Goal: Transaction & Acquisition: Purchase product/service

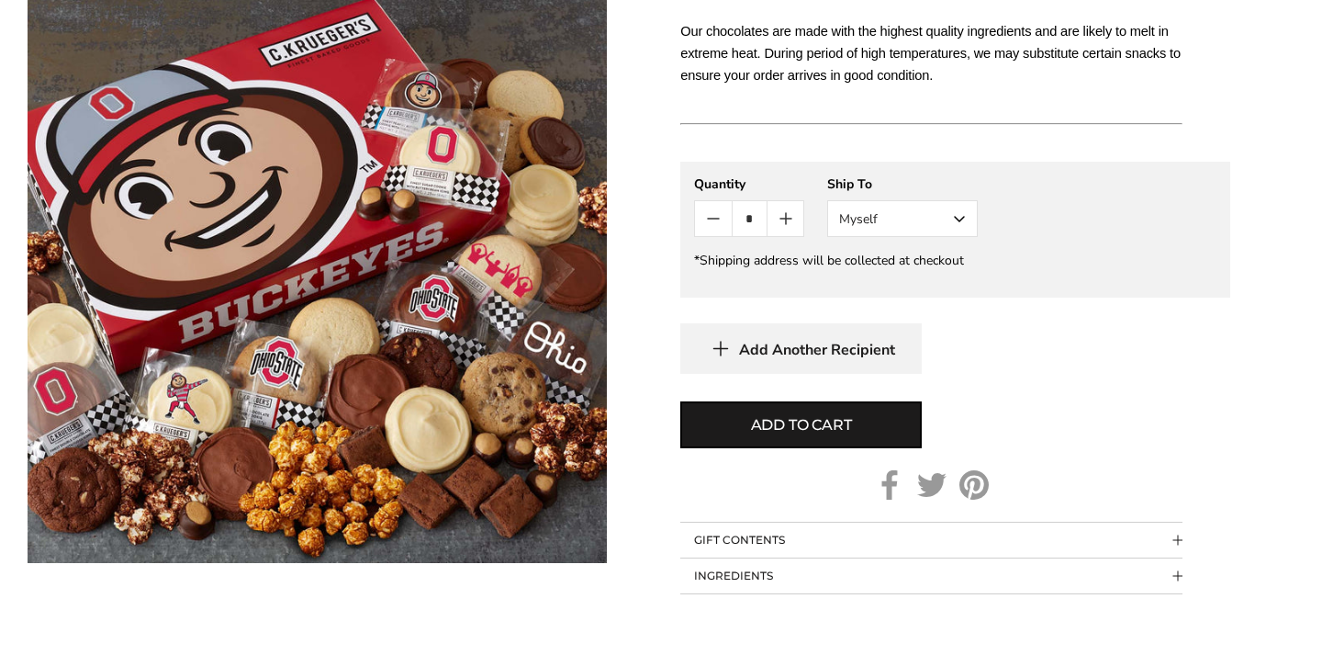
scroll to position [1233, 0]
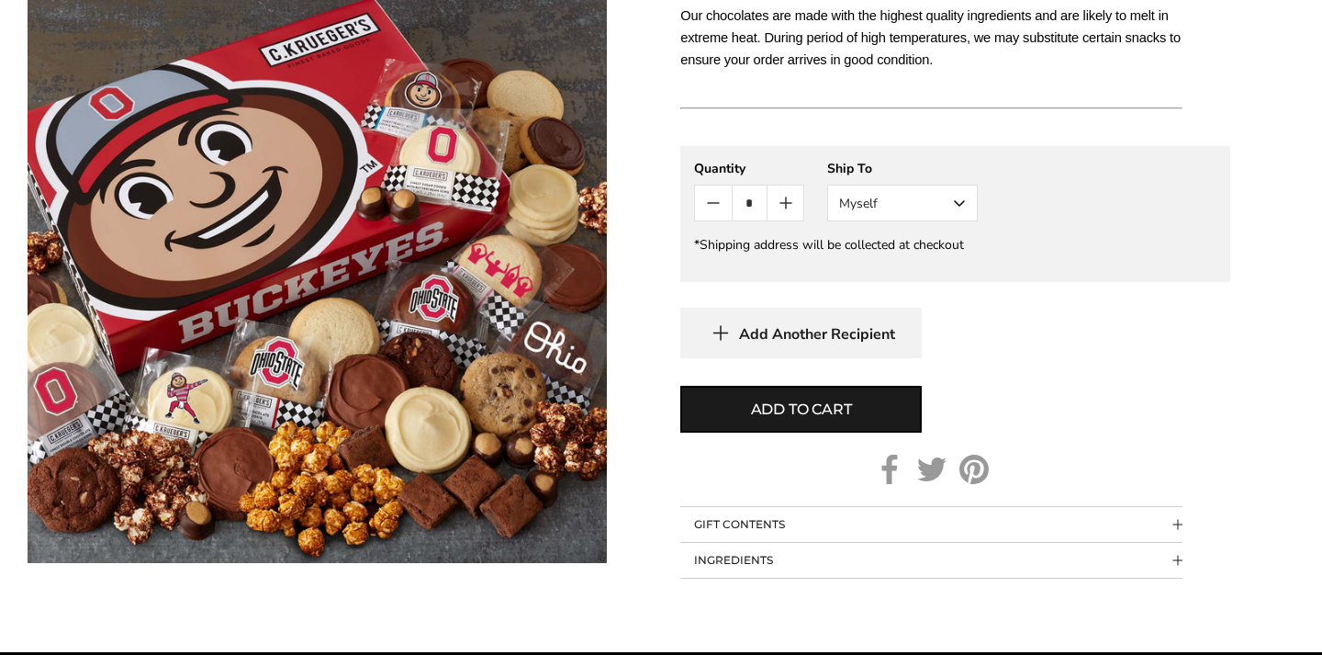
click at [961, 185] on button "Myself" at bounding box center [902, 203] width 151 height 37
click at [928, 254] on button "Other Recipient" at bounding box center [902, 270] width 149 height 33
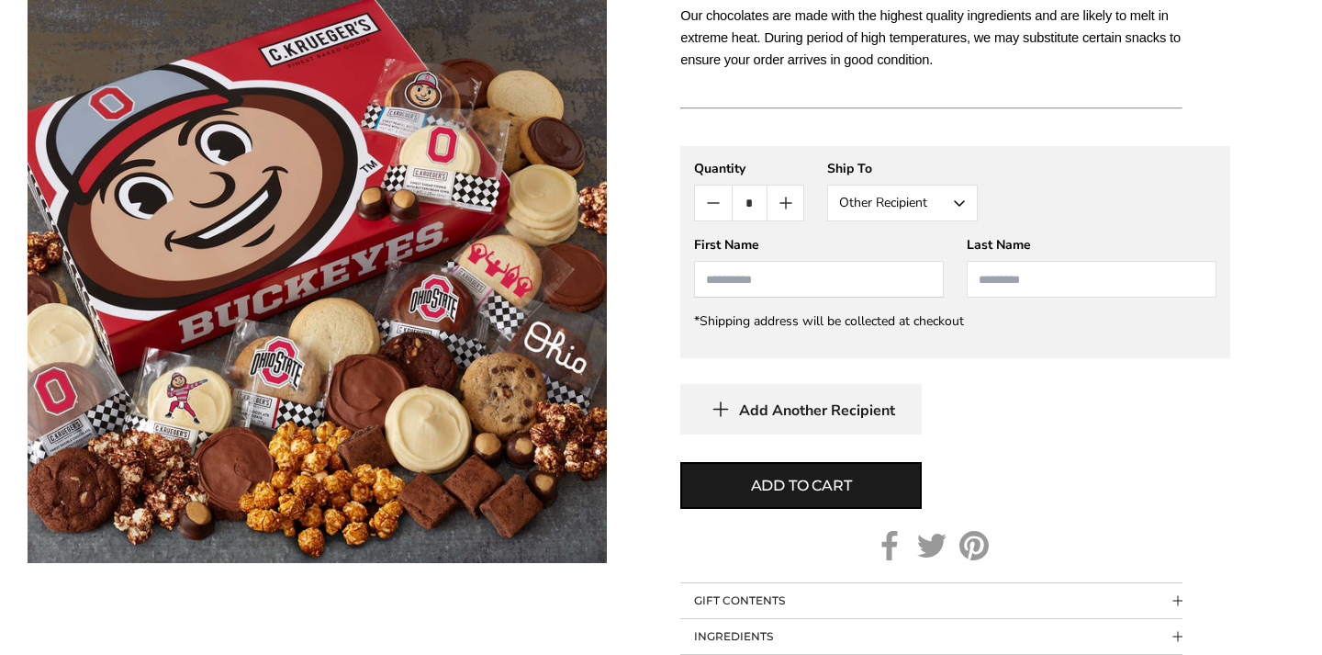
click at [864, 261] on input "First Name" at bounding box center [819, 279] width 250 height 37
type input "******"
click at [1060, 261] on input "Last Name" at bounding box center [1092, 279] width 250 height 37
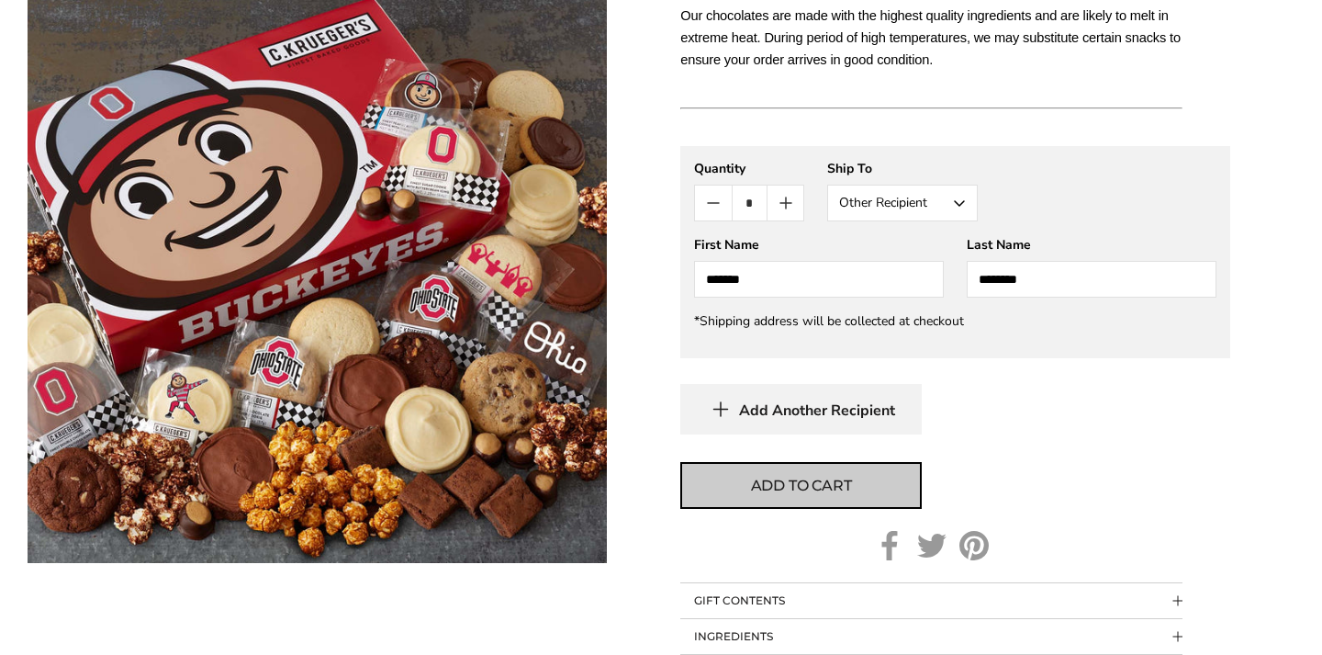
type input "********"
click at [833, 475] on span "Add to cart" at bounding box center [801, 486] width 101 height 22
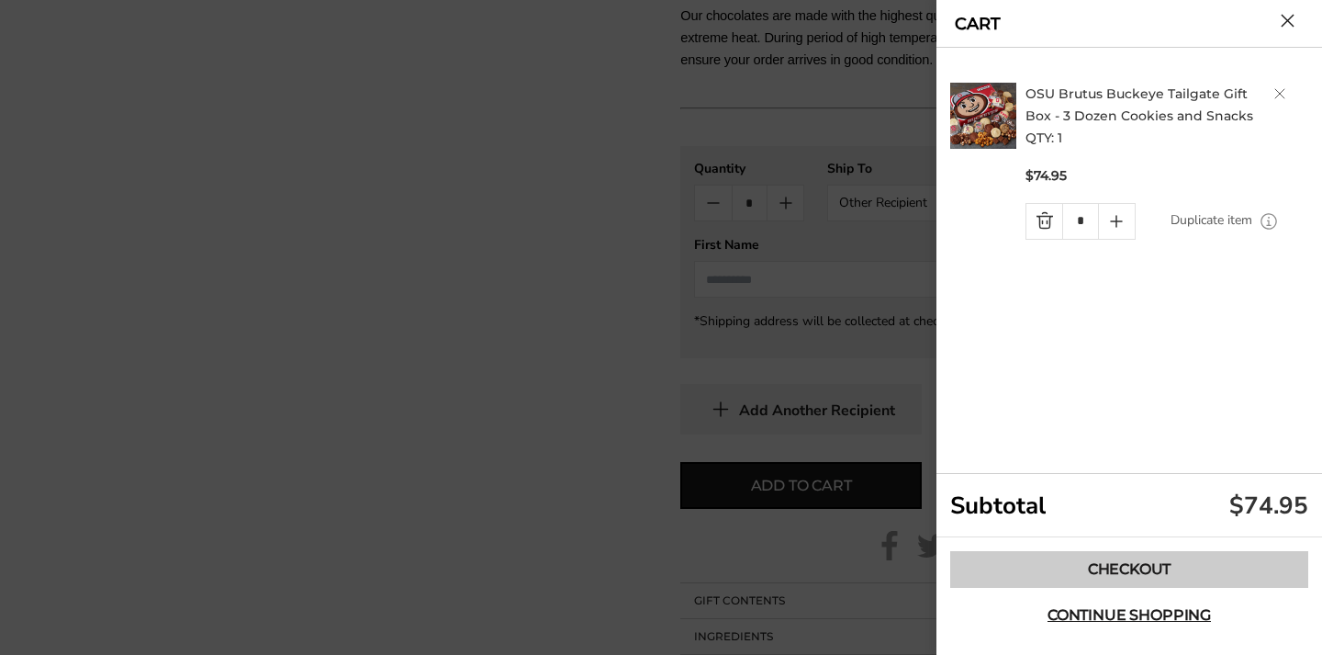
click at [1176, 567] on link "Checkout" at bounding box center [1129, 569] width 358 height 37
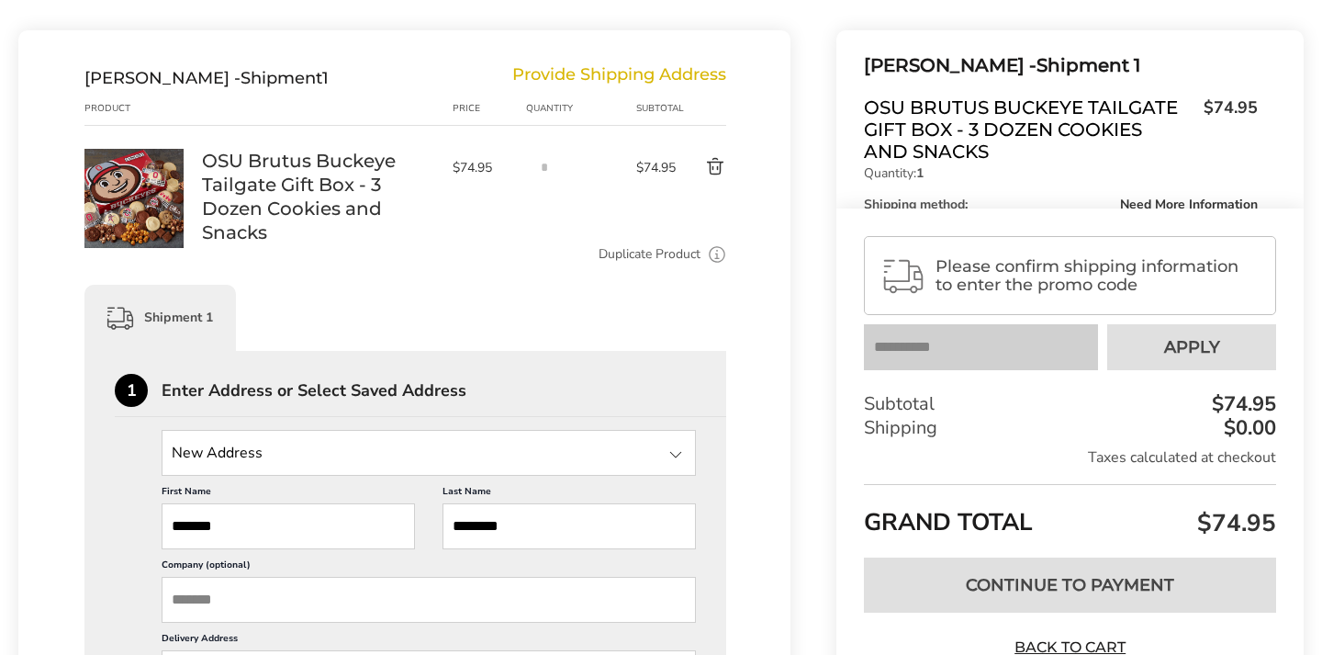
scroll to position [352, 0]
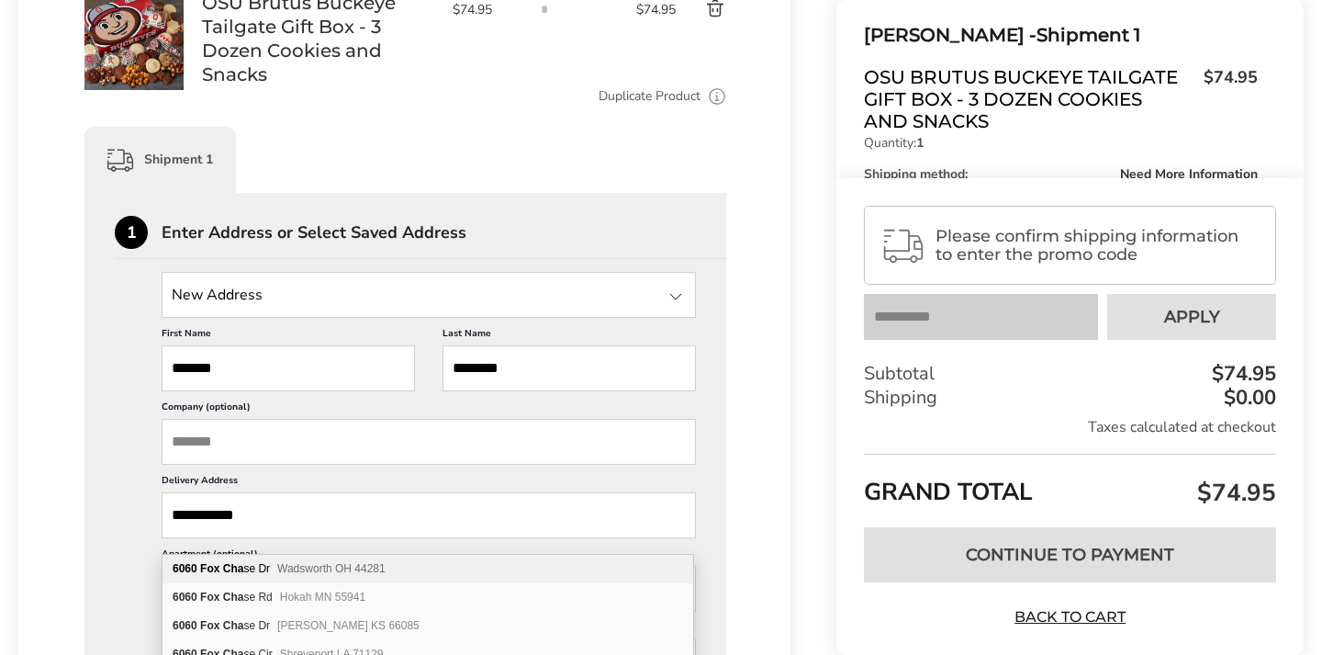
click at [324, 570] on span "Wadsworth OH 44281" at bounding box center [331, 568] width 108 height 13
type input "**********"
type input "*********"
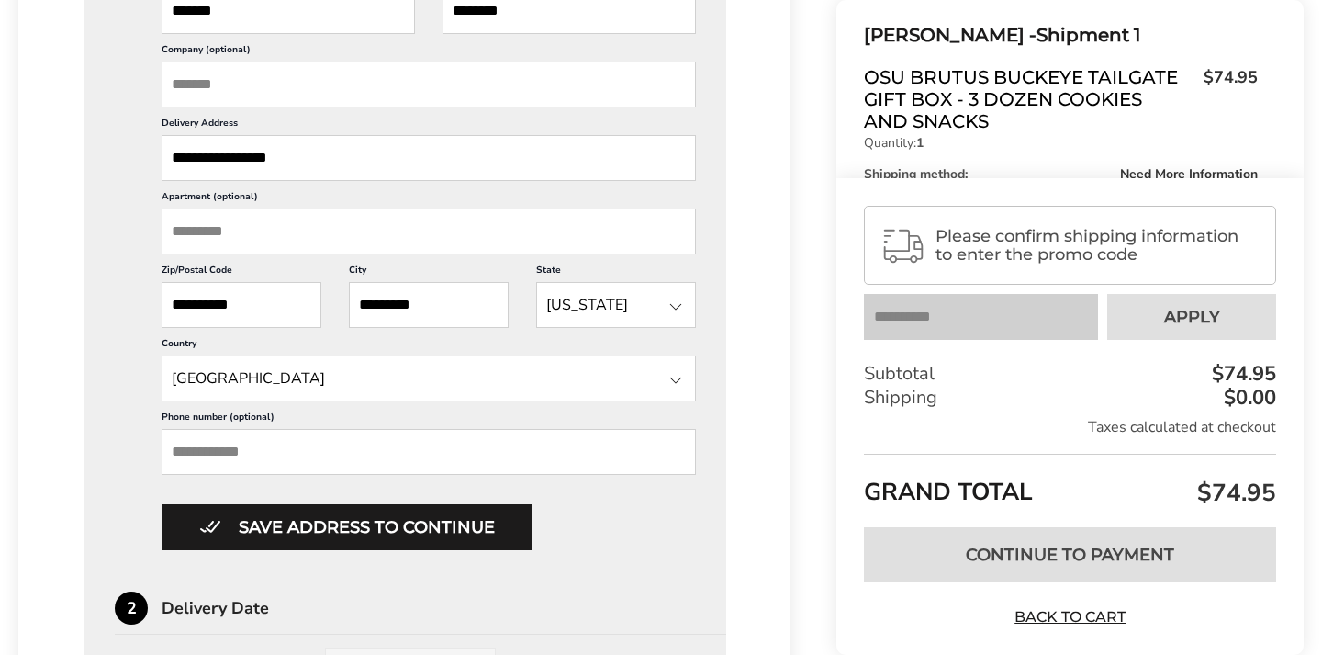
scroll to position [724, 0]
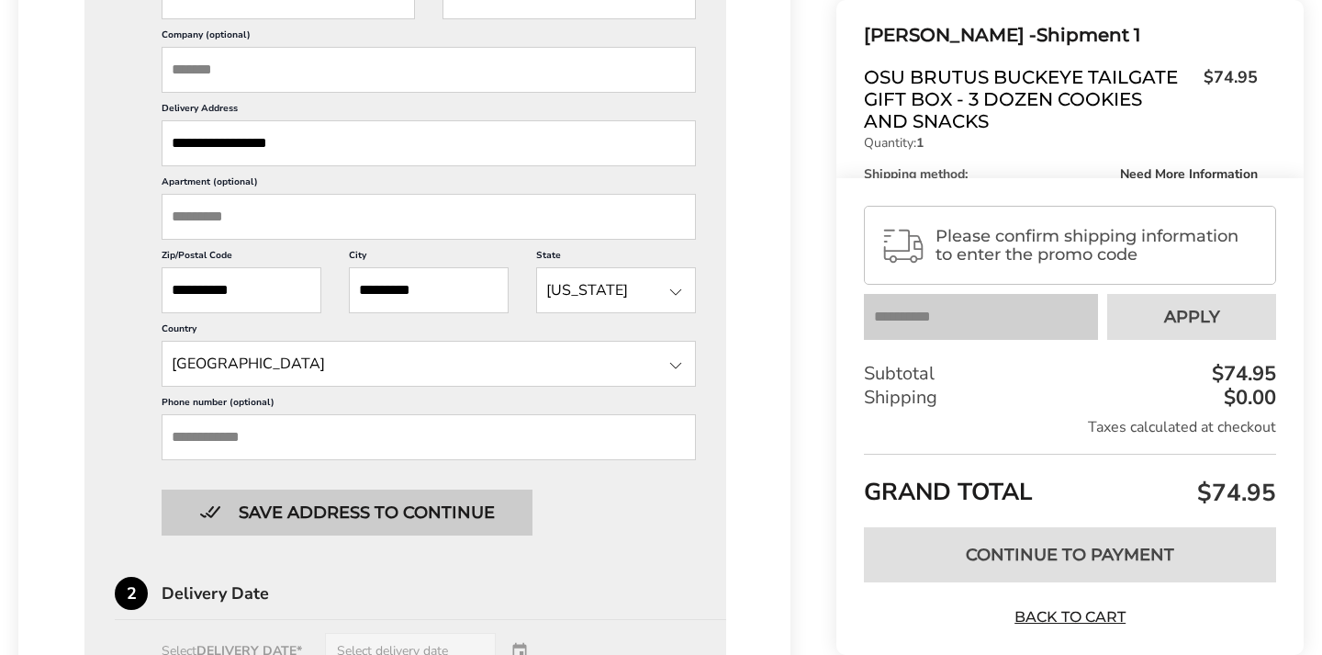
click at [383, 535] on button "Save address to continue" at bounding box center [347, 512] width 371 height 46
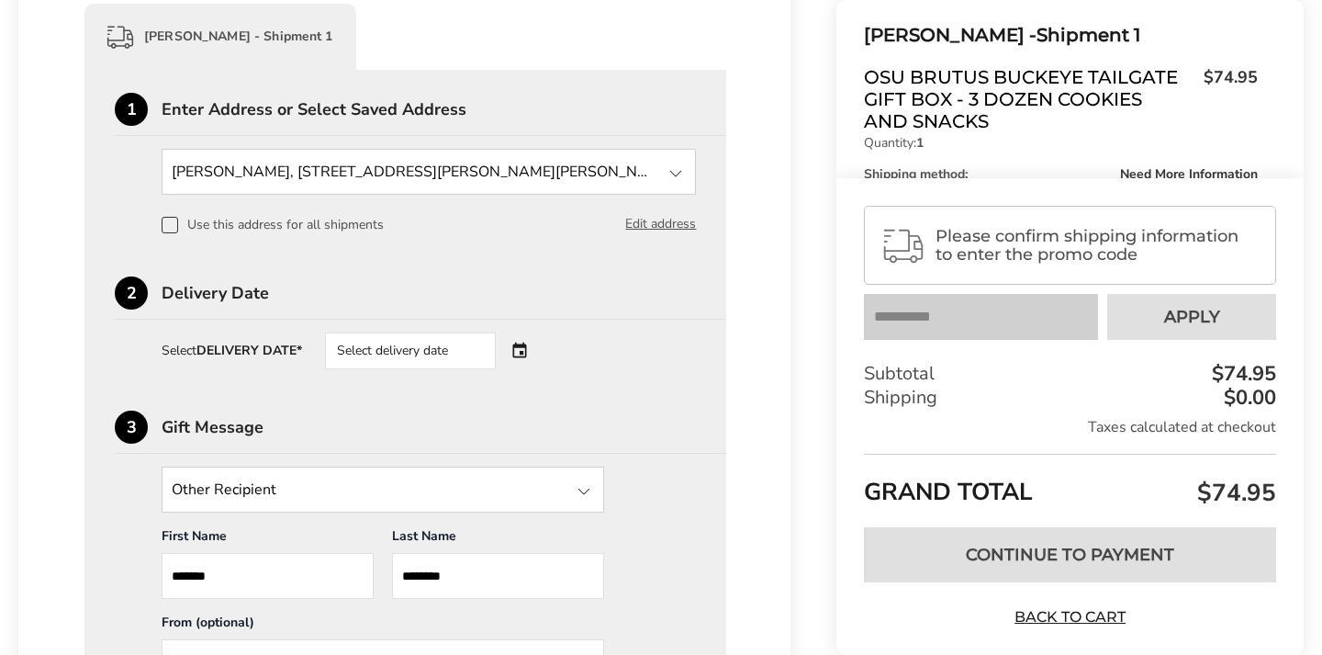
scroll to position [477, 0]
click at [525, 354] on div "Select delivery date" at bounding box center [436, 349] width 222 height 37
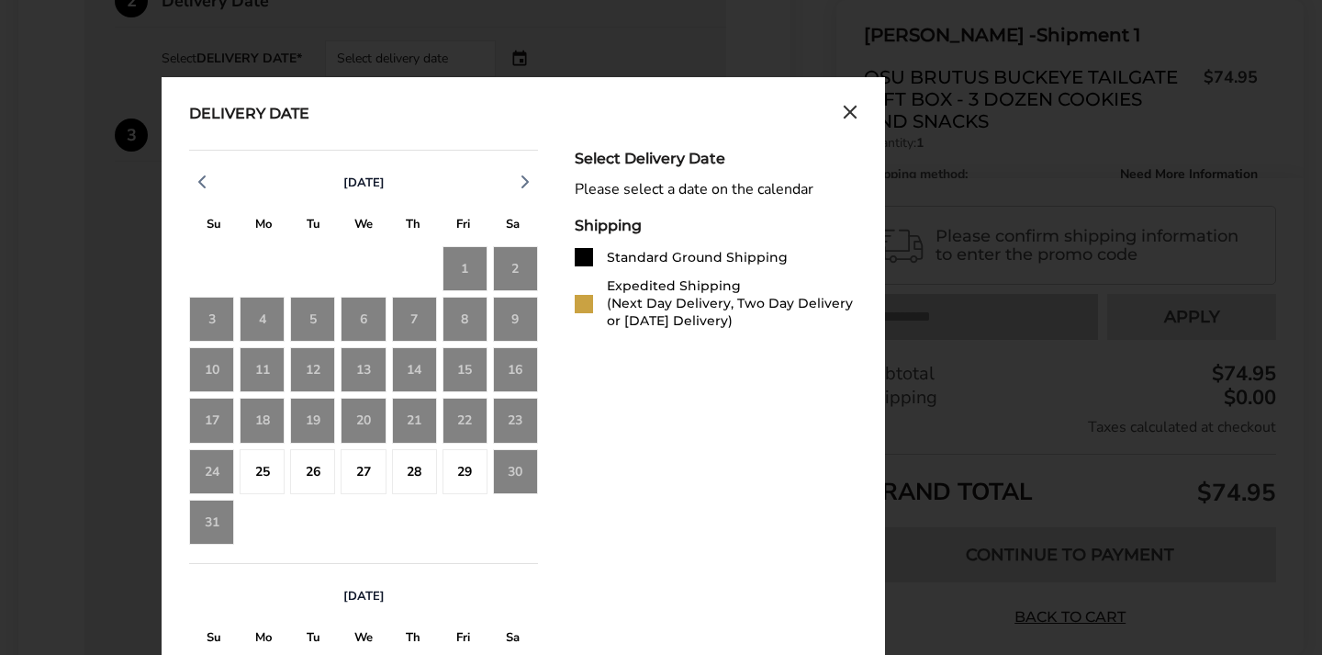
scroll to position [762, 0]
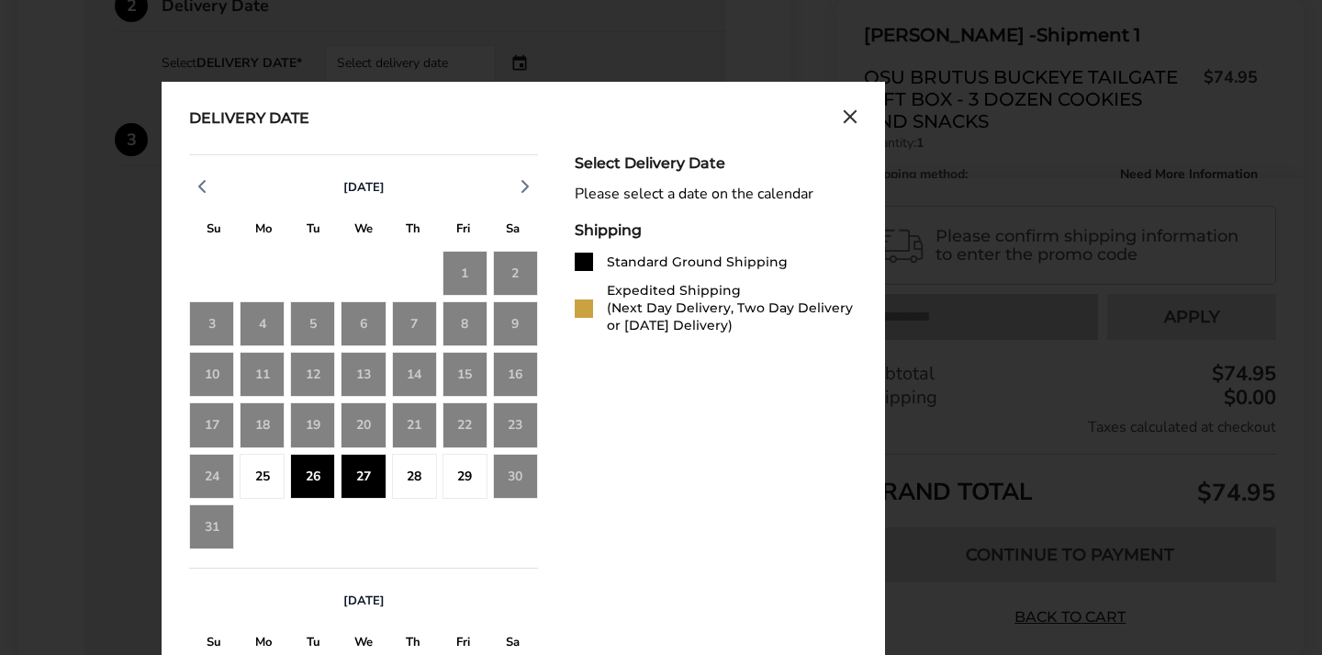
click at [359, 477] on div "27" at bounding box center [363, 476] width 45 height 45
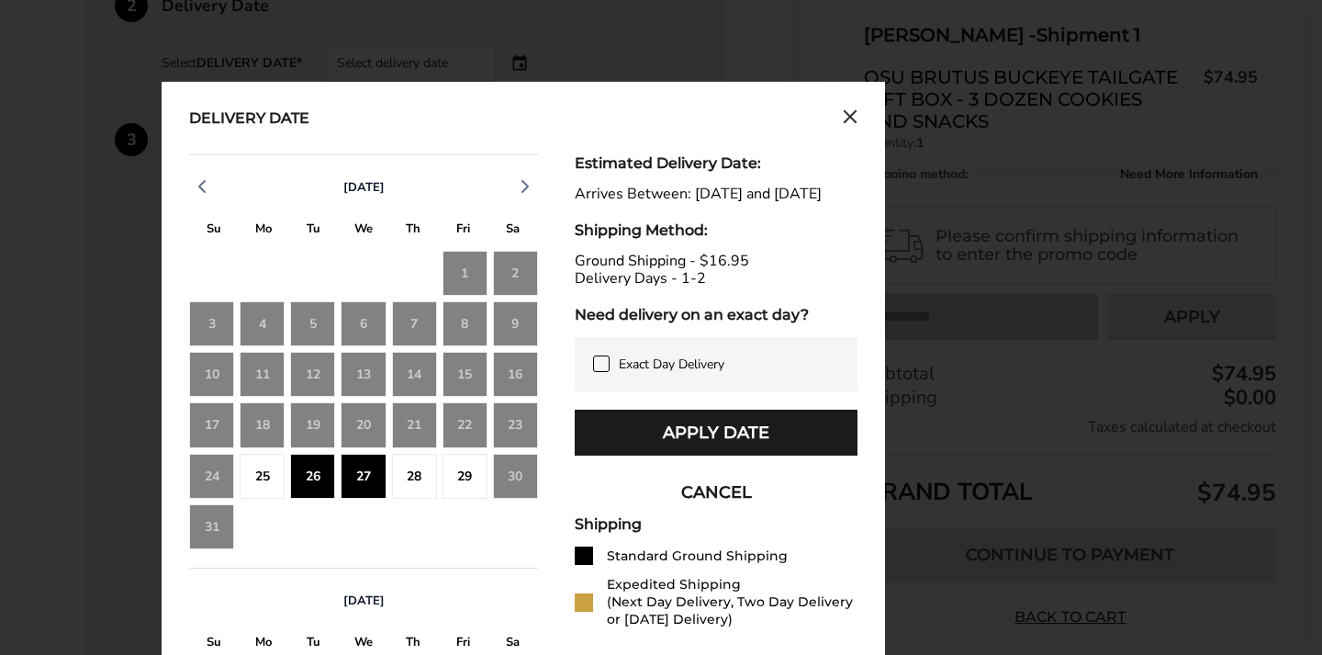
click at [704, 514] on button "CANCEL" at bounding box center [716, 492] width 283 height 46
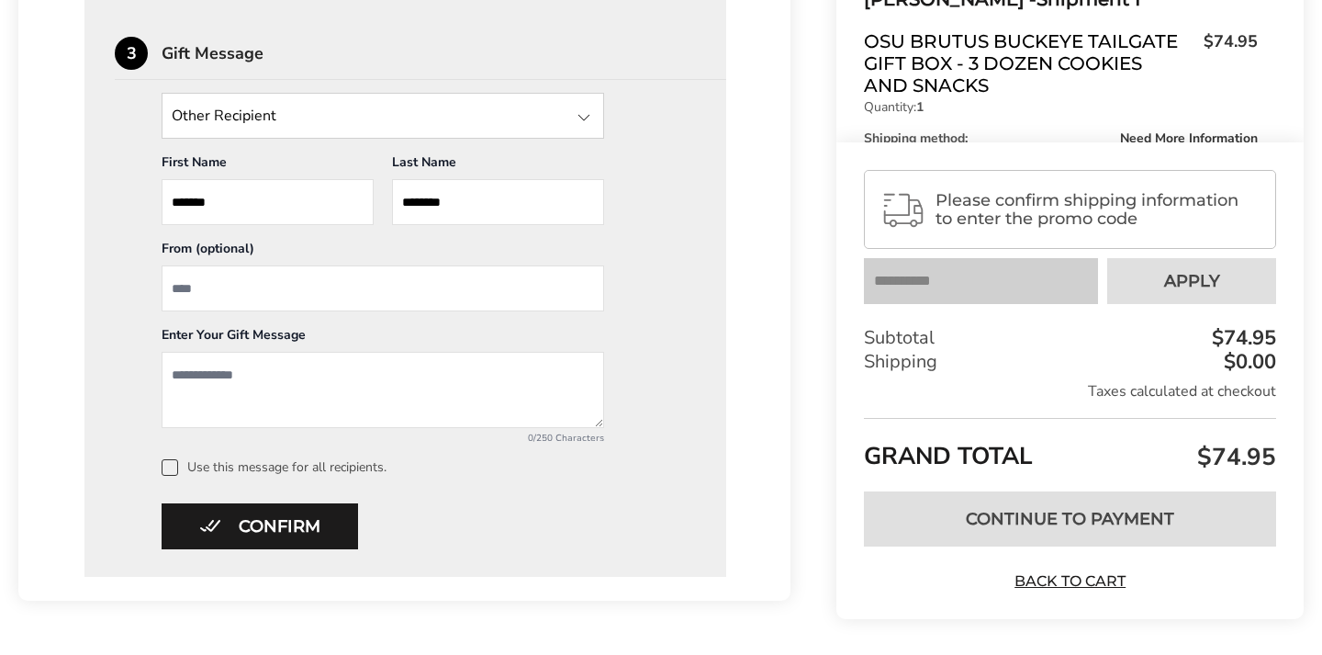
scroll to position [852, 0]
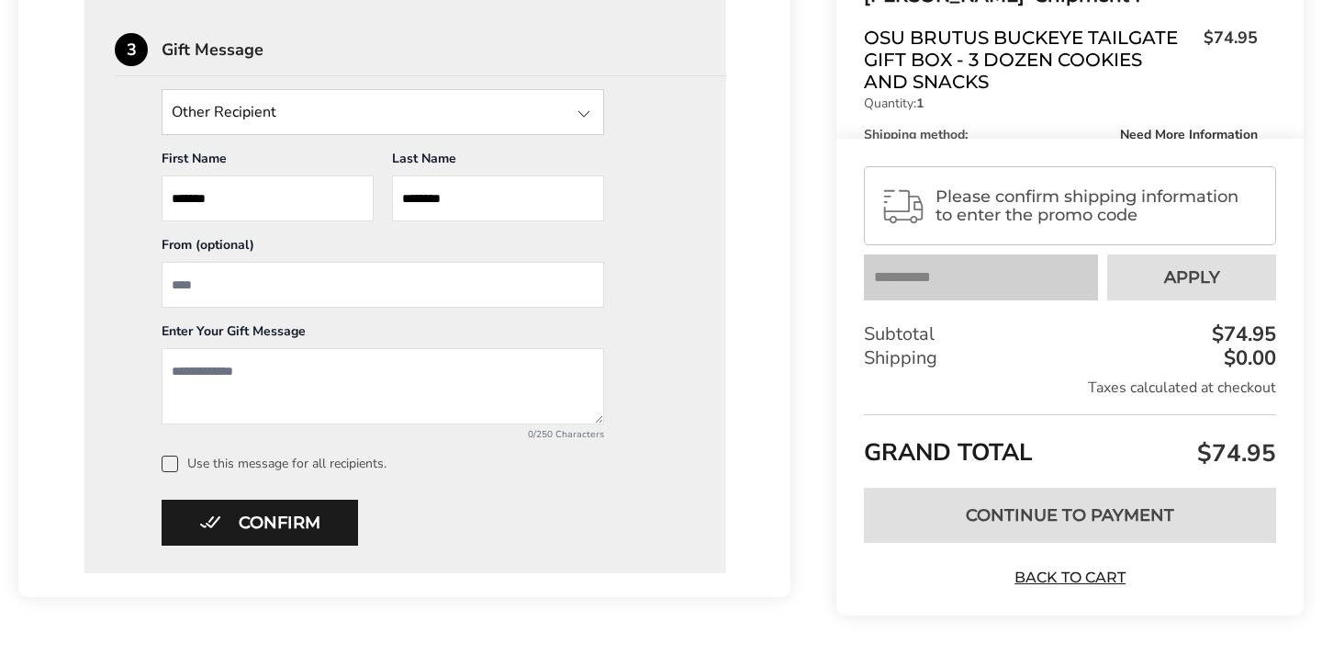
click at [224, 286] on input "From" at bounding box center [383, 285] width 443 height 46
type input "**********"
click at [192, 365] on textarea "Add a message" at bounding box center [383, 386] width 443 height 76
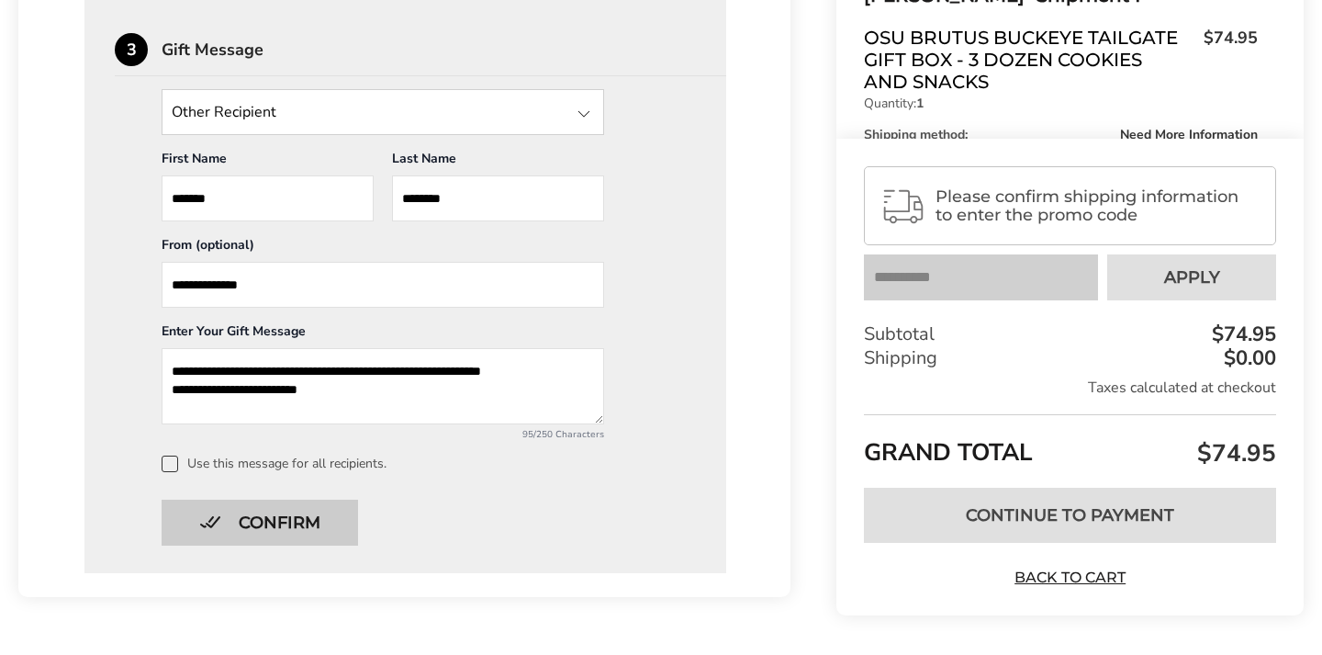
type textarea "**********"
click at [308, 524] on button "Confirm" at bounding box center [260, 523] width 197 height 46
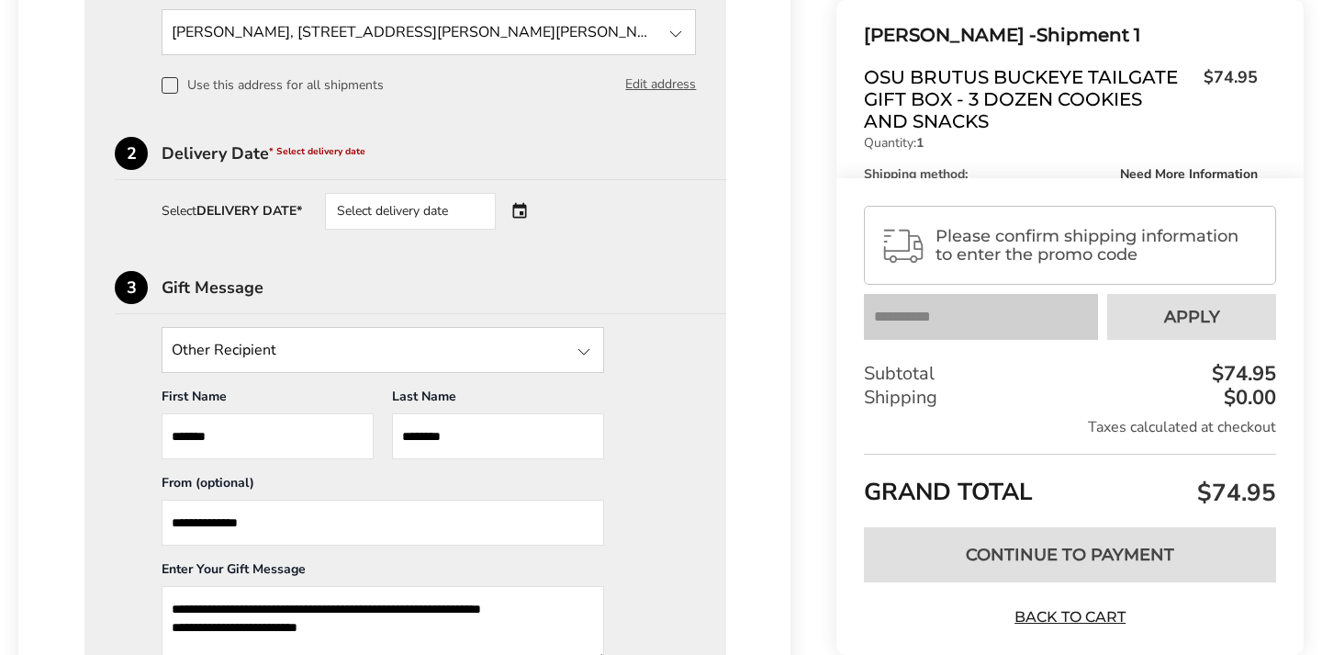
scroll to position [597, 0]
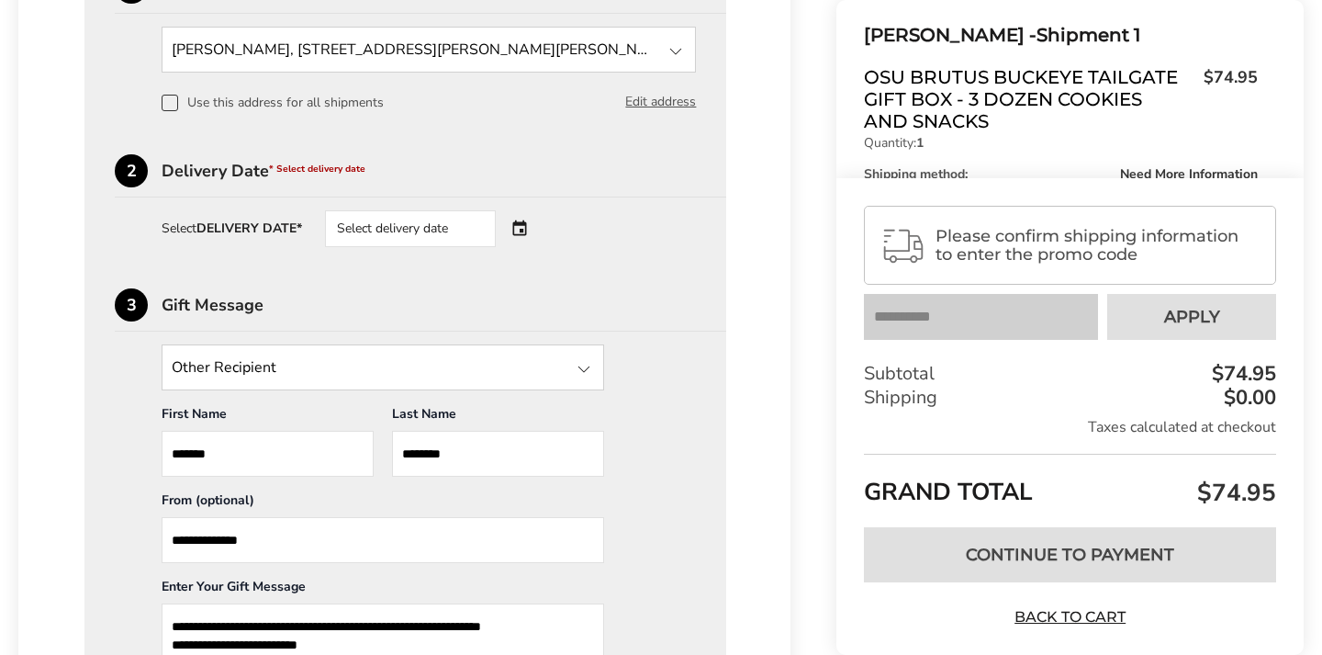
click at [525, 232] on div "Select delivery date" at bounding box center [436, 228] width 222 height 37
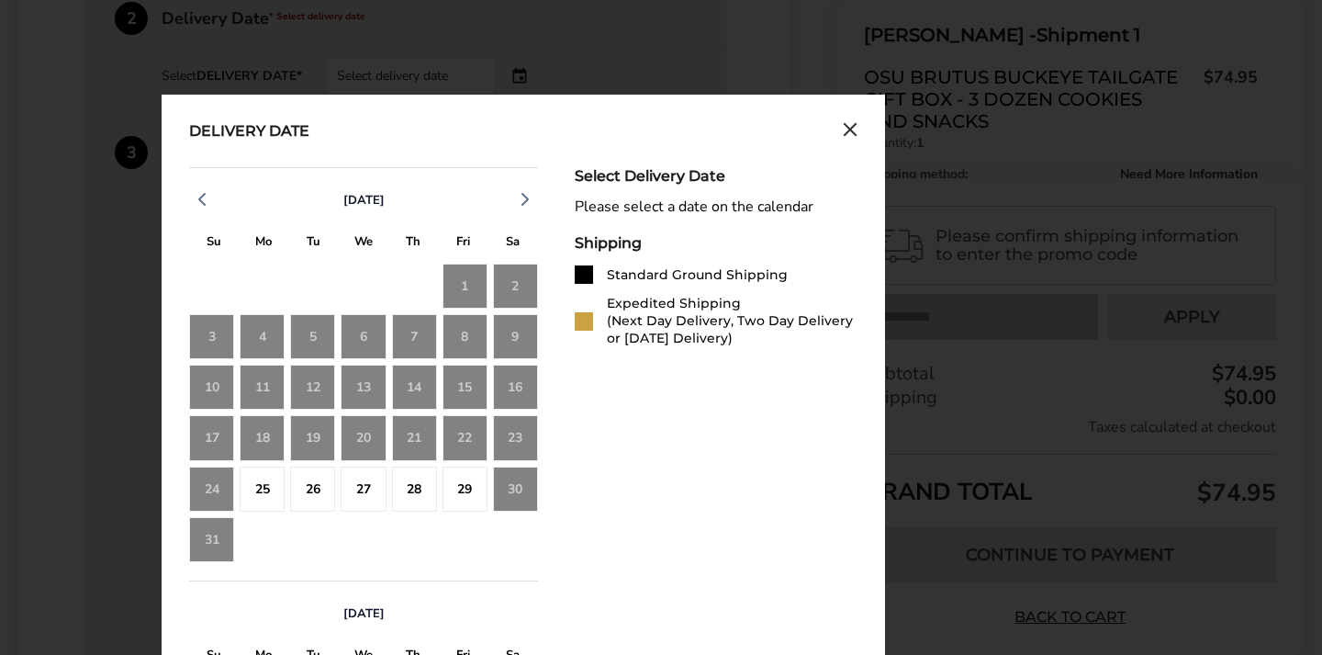
scroll to position [753, 0]
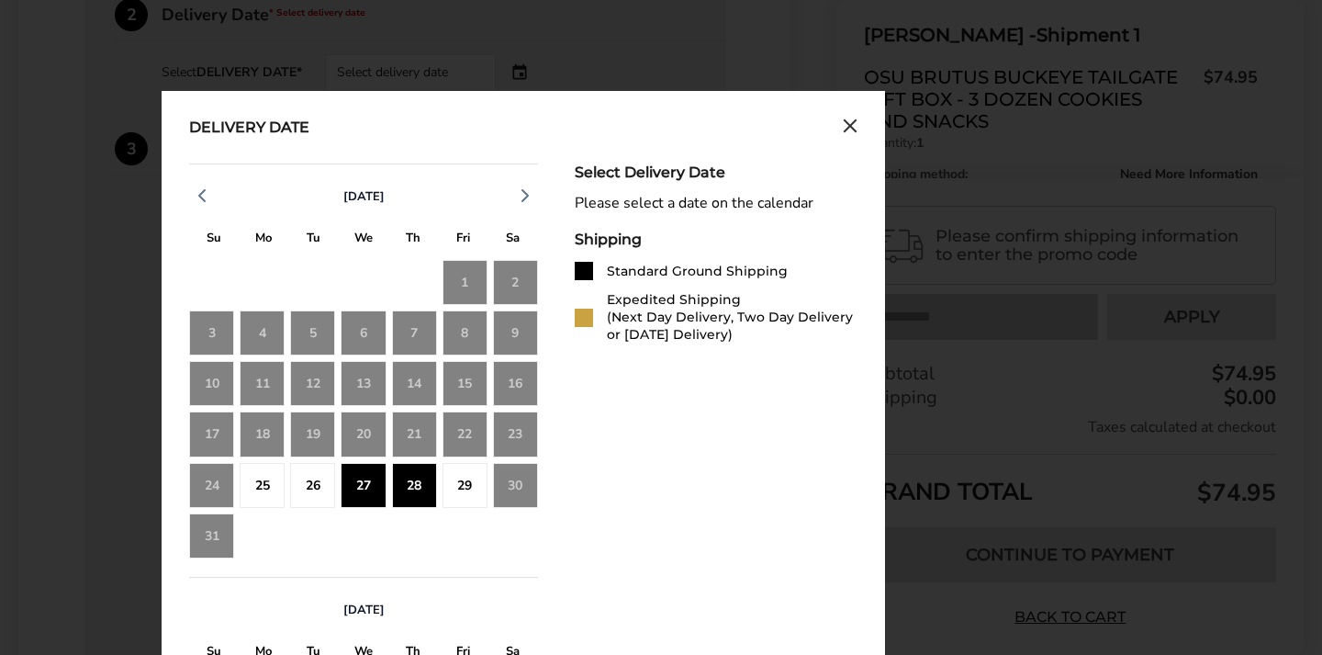
click at [422, 491] on div "28" at bounding box center [414, 485] width 45 height 45
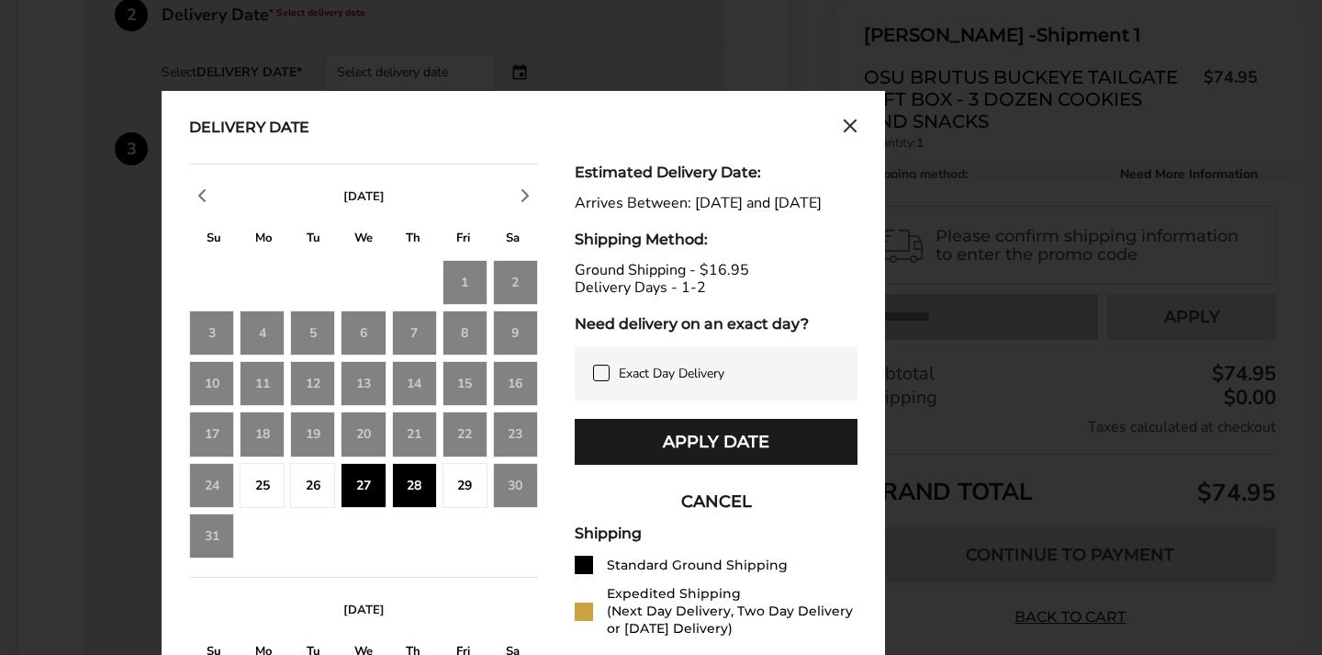
click at [368, 487] on div "27" at bounding box center [363, 485] width 45 height 45
click at [312, 483] on div "26" at bounding box center [312, 485] width 45 height 45
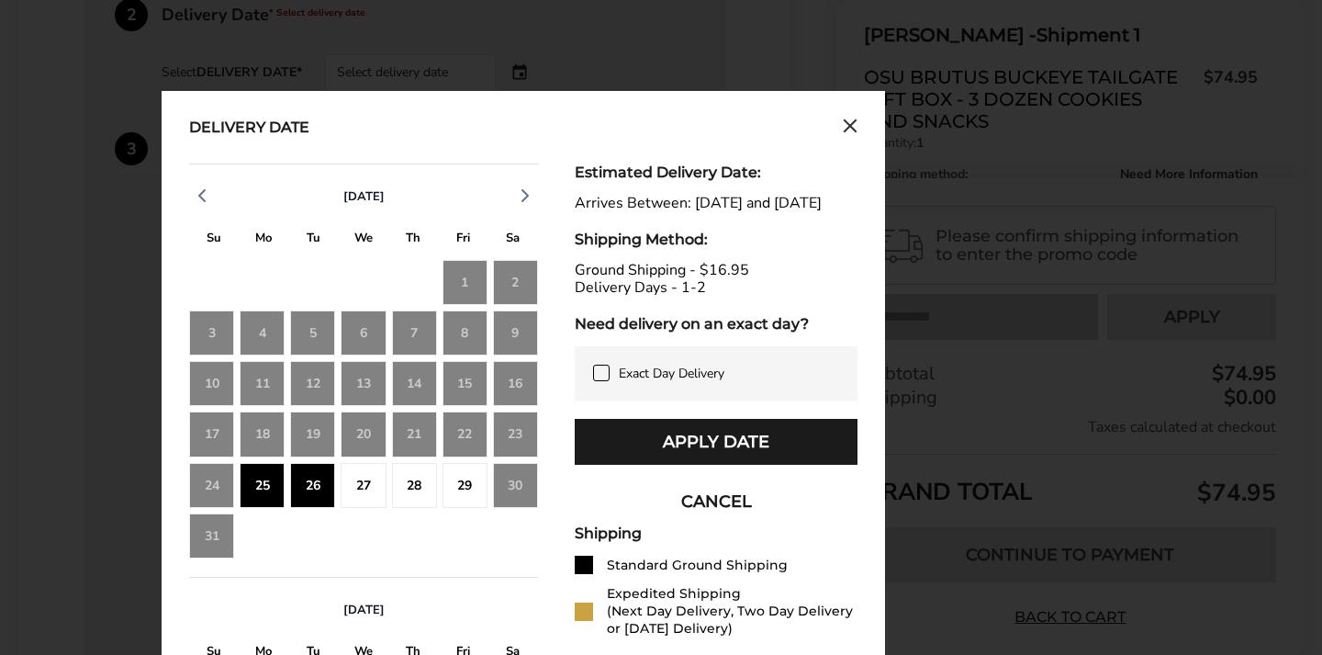
click at [312, 482] on div "26" at bounding box center [312, 485] width 45 height 45
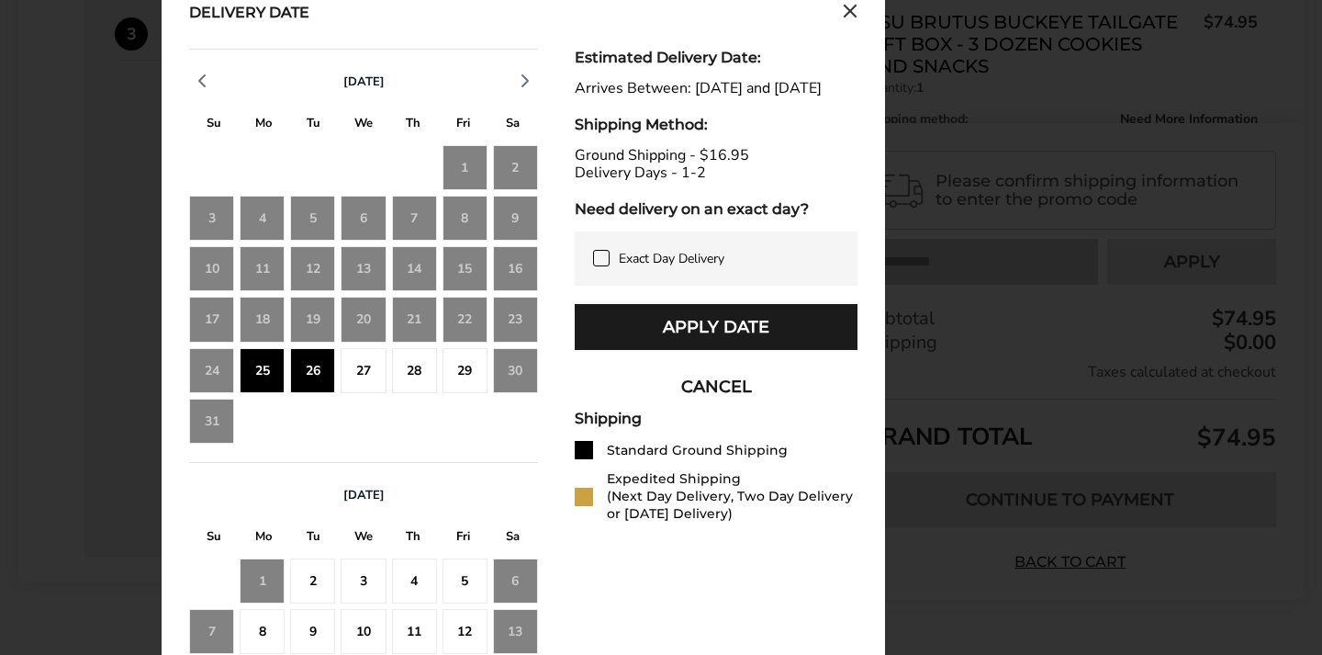
scroll to position [870, 0]
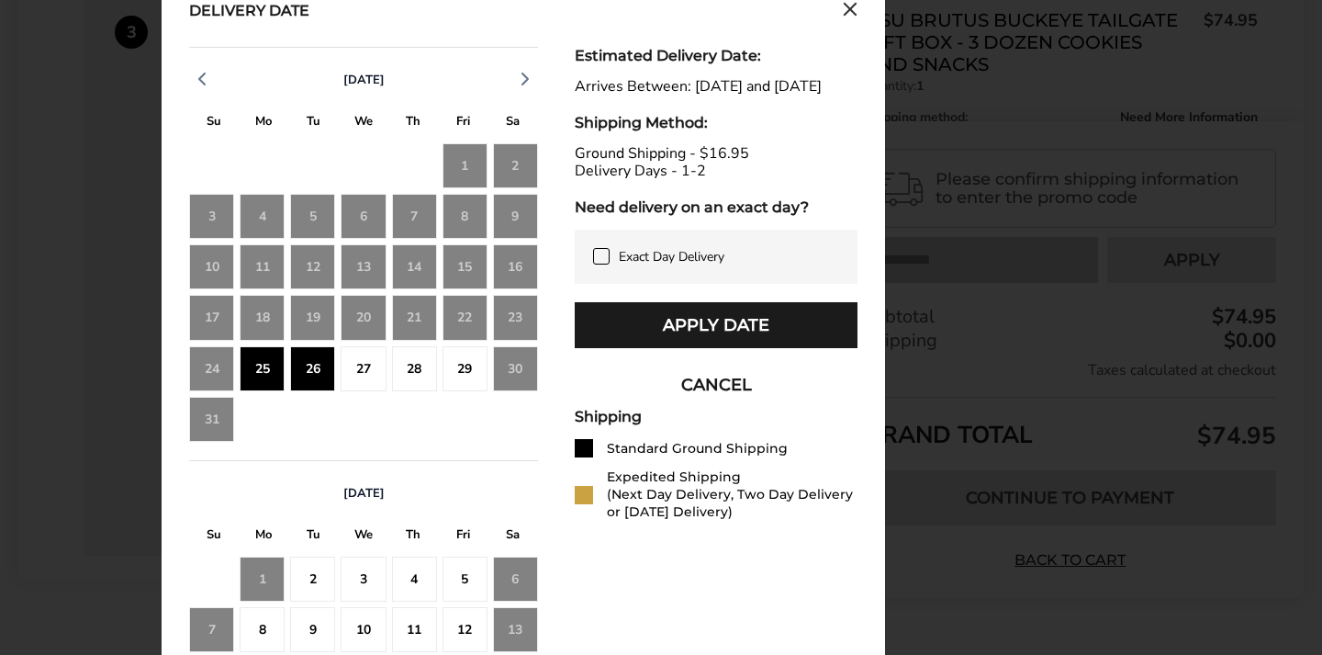
click at [321, 576] on div "2" at bounding box center [312, 578] width 45 height 45
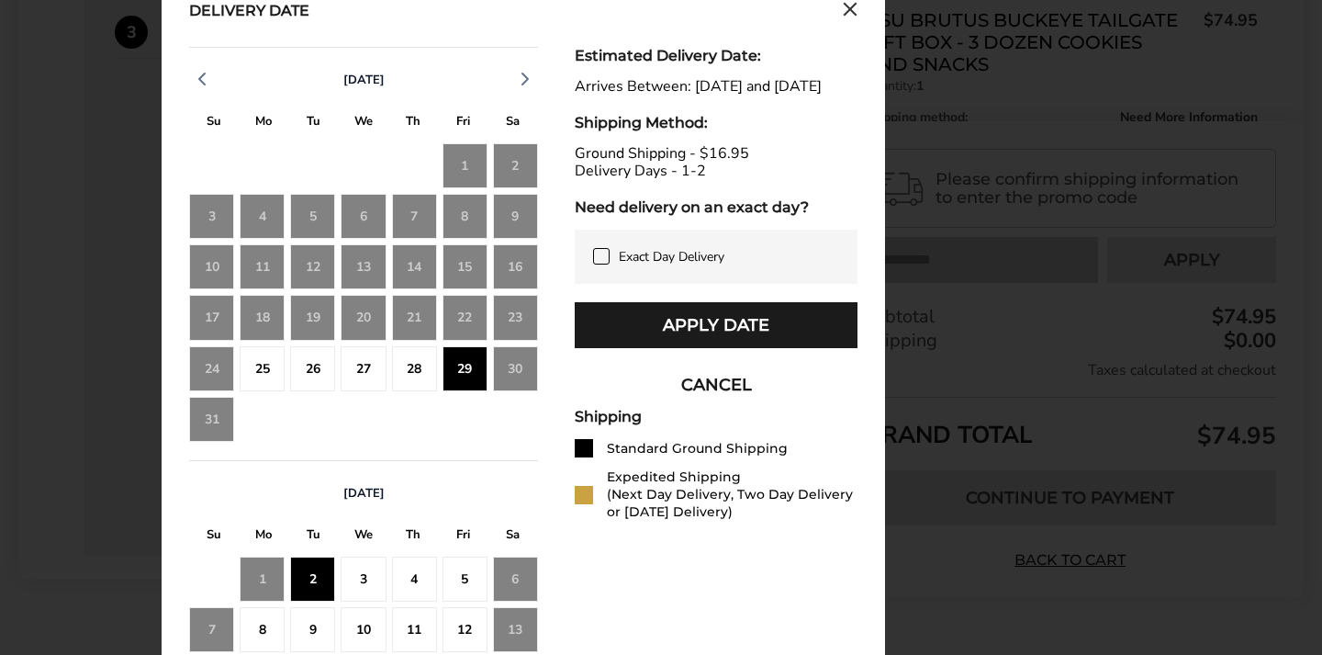
click at [369, 374] on div "27" at bounding box center [363, 368] width 45 height 45
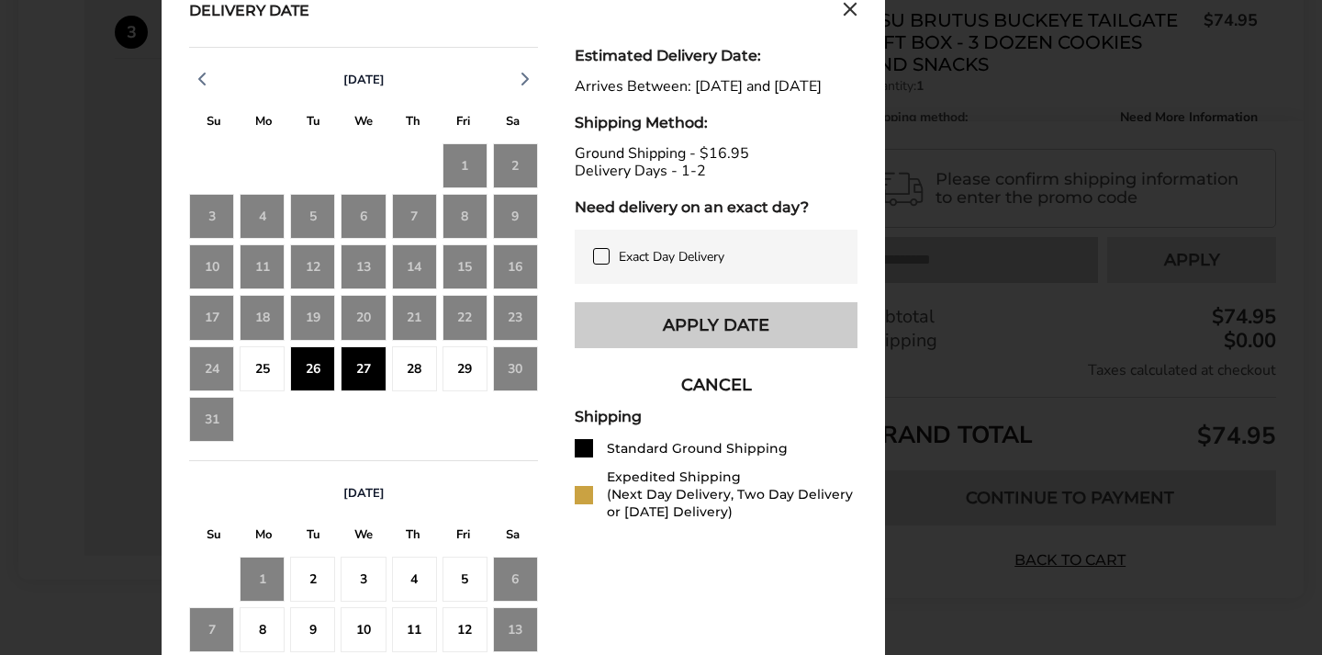
click at [720, 346] on button "Apply Date" at bounding box center [716, 325] width 283 height 46
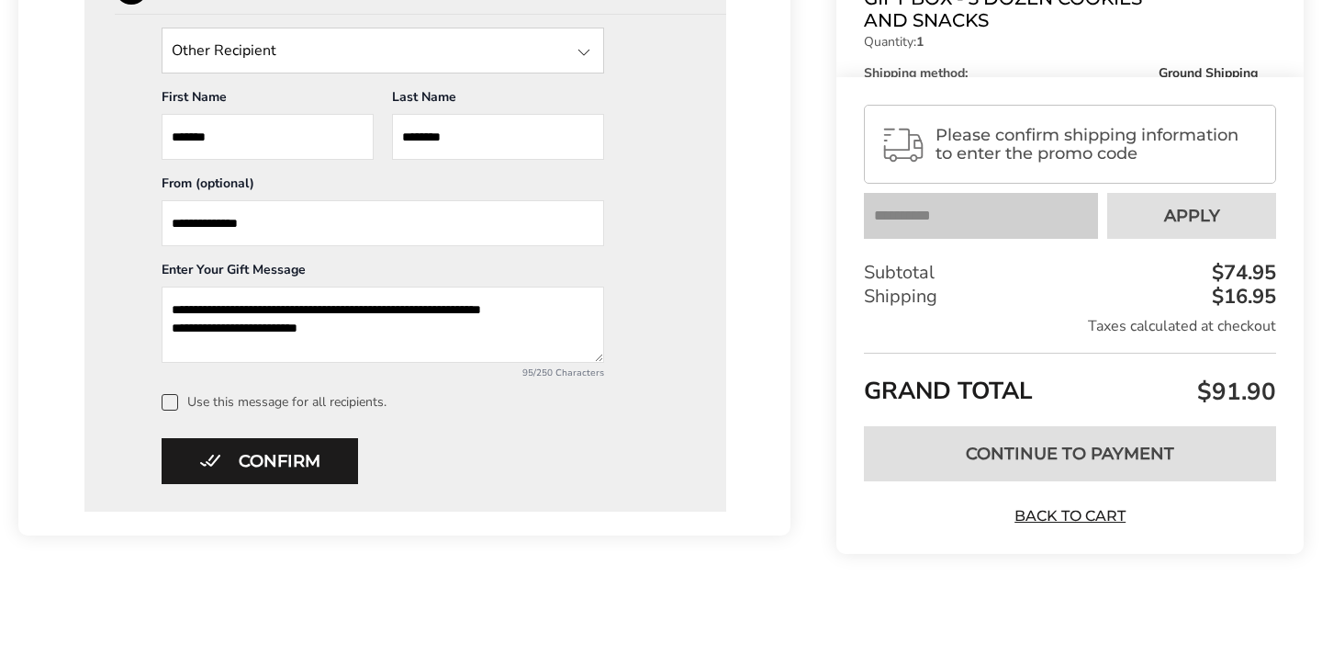
scroll to position [916, 0]
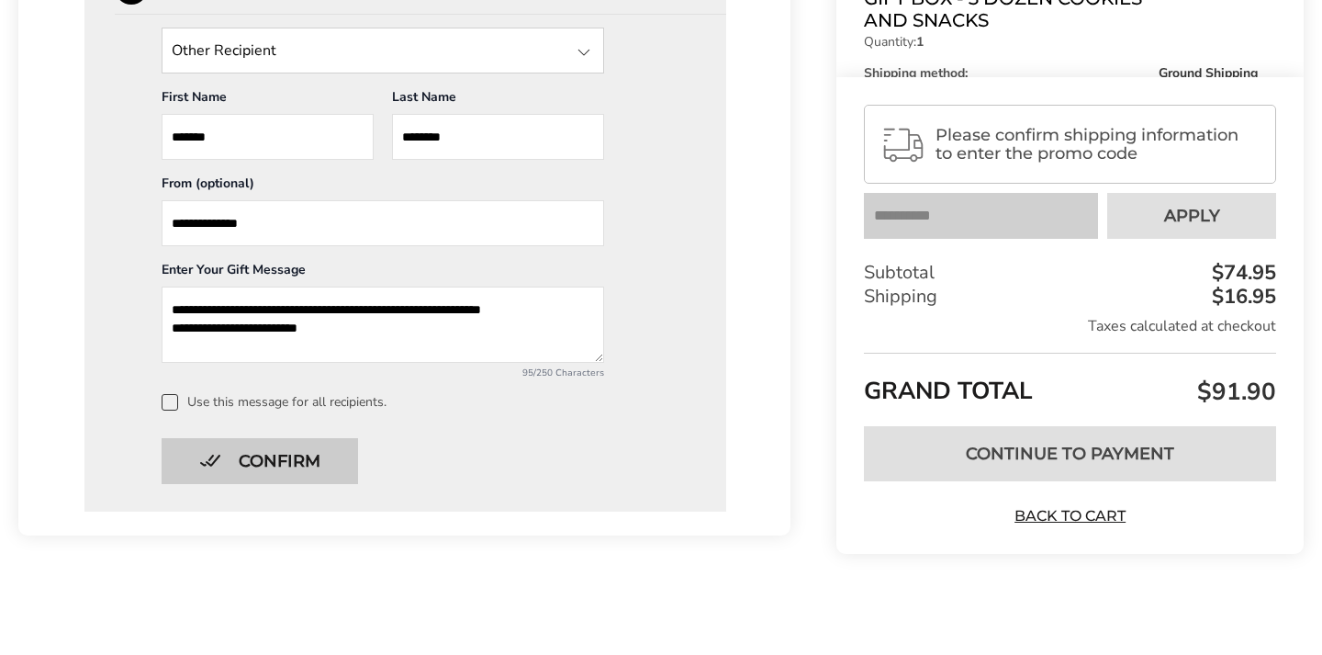
click at [306, 465] on button "Confirm" at bounding box center [260, 461] width 197 height 46
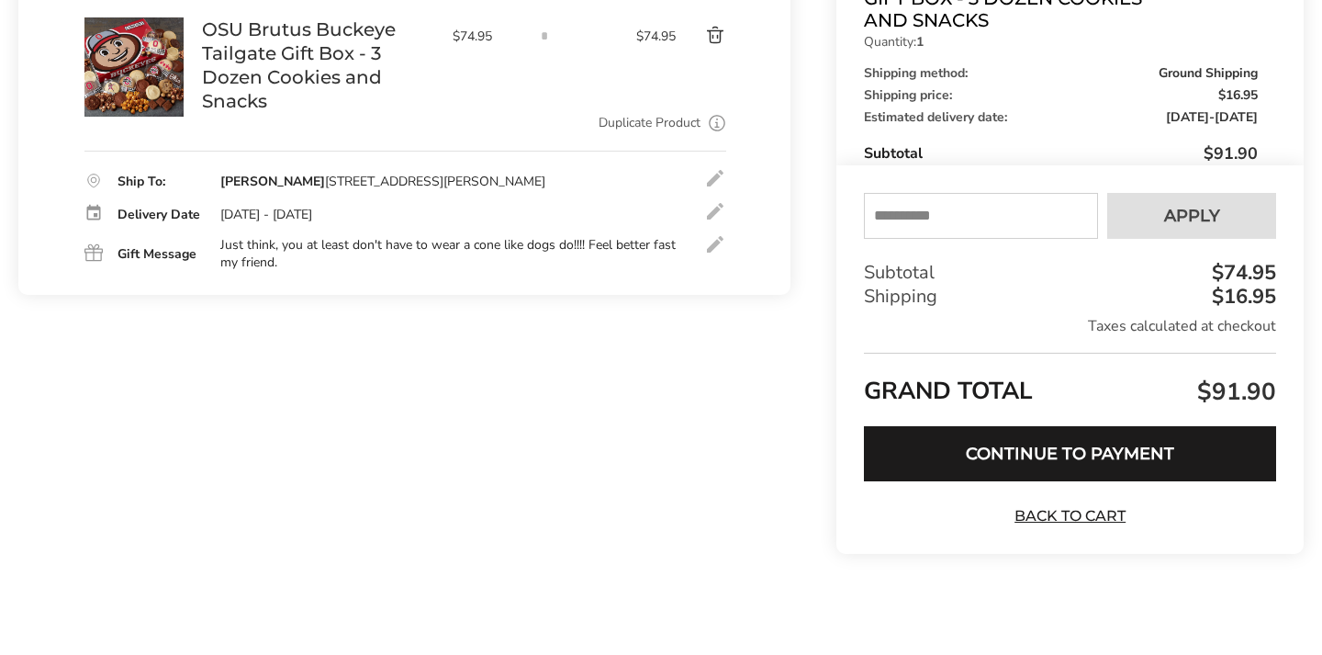
scroll to position [325, 0]
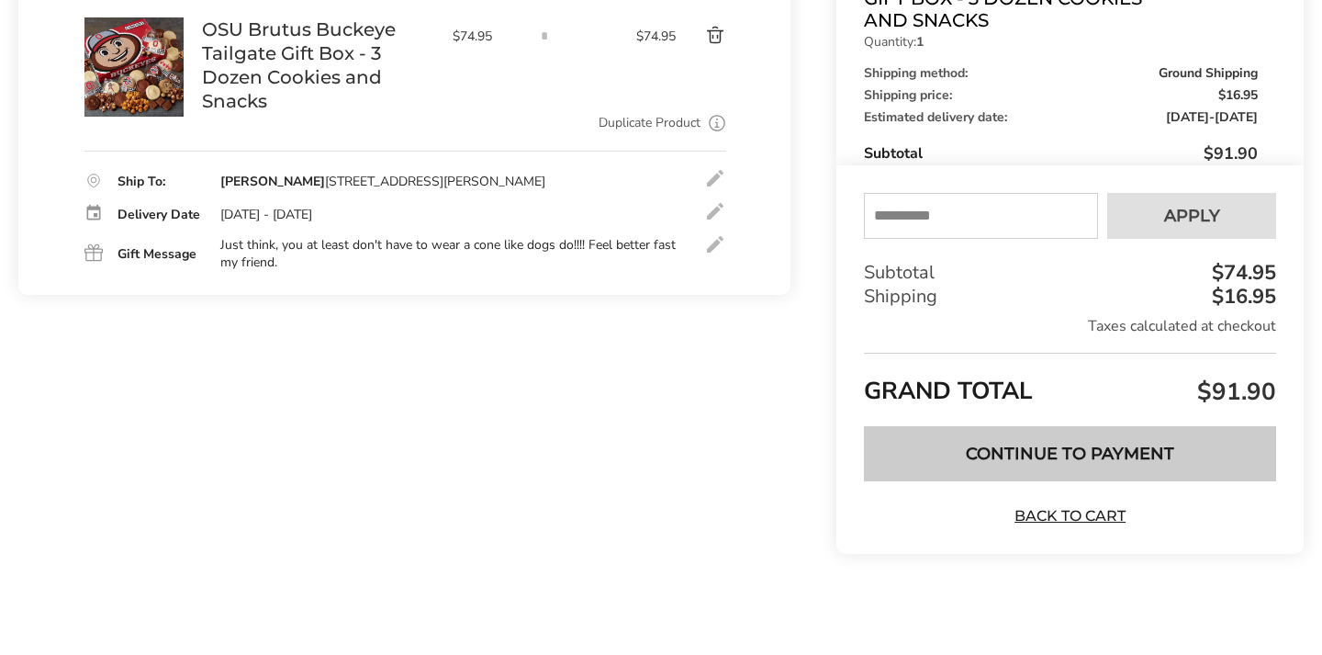
click at [1018, 455] on button "Continue to Payment" at bounding box center [1070, 453] width 412 height 55
